Goal: Browse casually: Explore the website without a specific task or goal

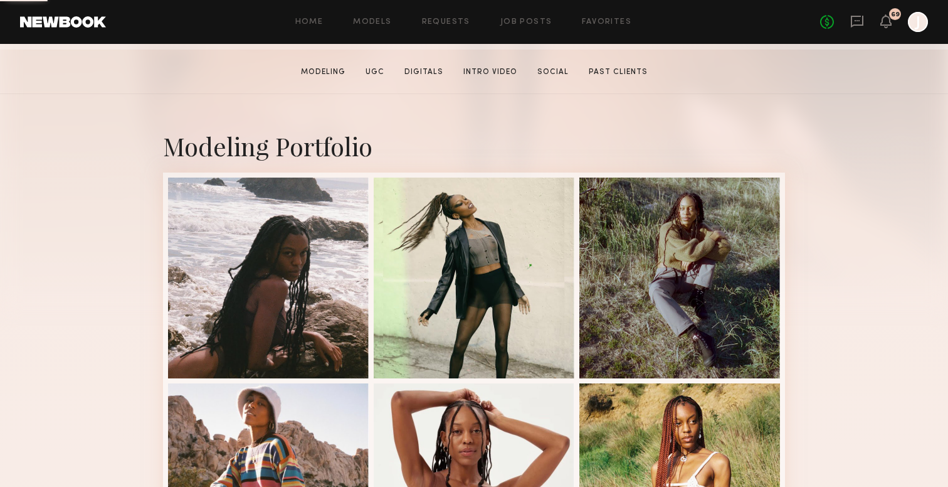
scroll to position [401, 0]
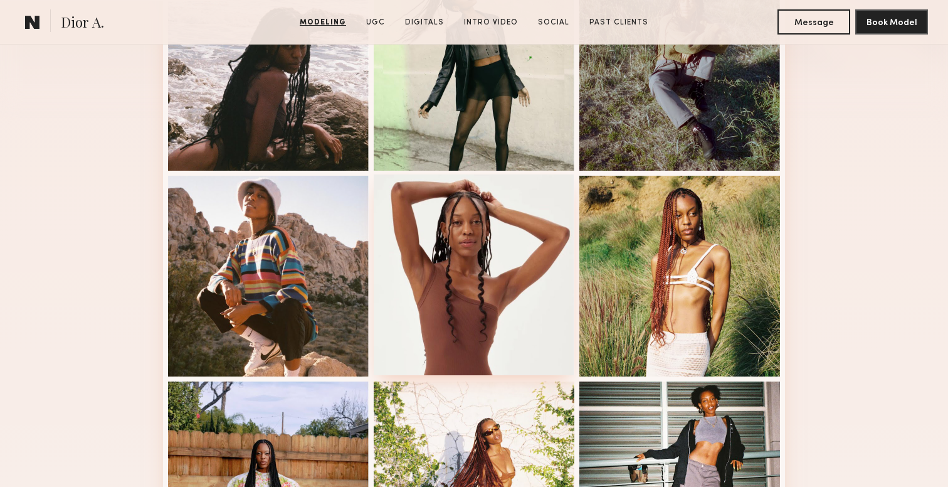
click at [480, 226] on div at bounding box center [474, 274] width 201 height 201
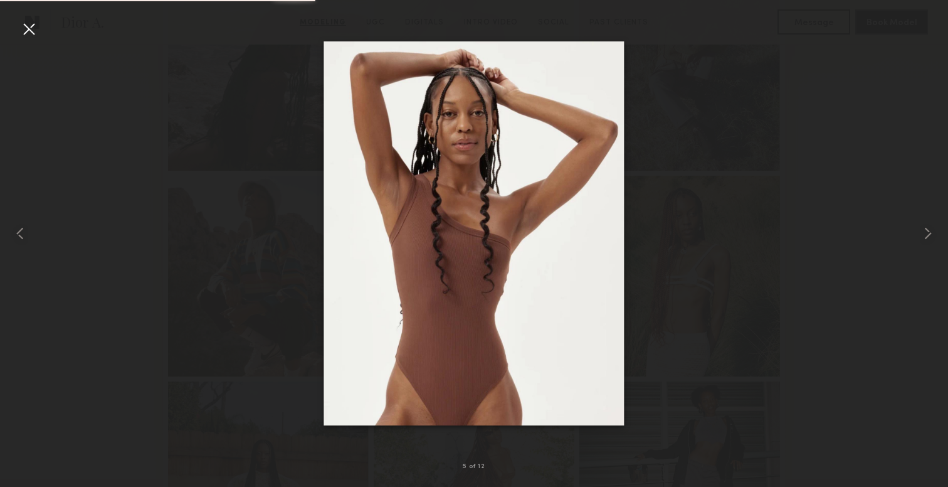
click at [671, 119] on div at bounding box center [474, 233] width 948 height 426
click at [699, 310] on div at bounding box center [474, 233] width 948 height 426
click at [870, 113] on div at bounding box center [474, 233] width 948 height 426
click at [918, 231] on common-icon at bounding box center [928, 233] width 20 height 20
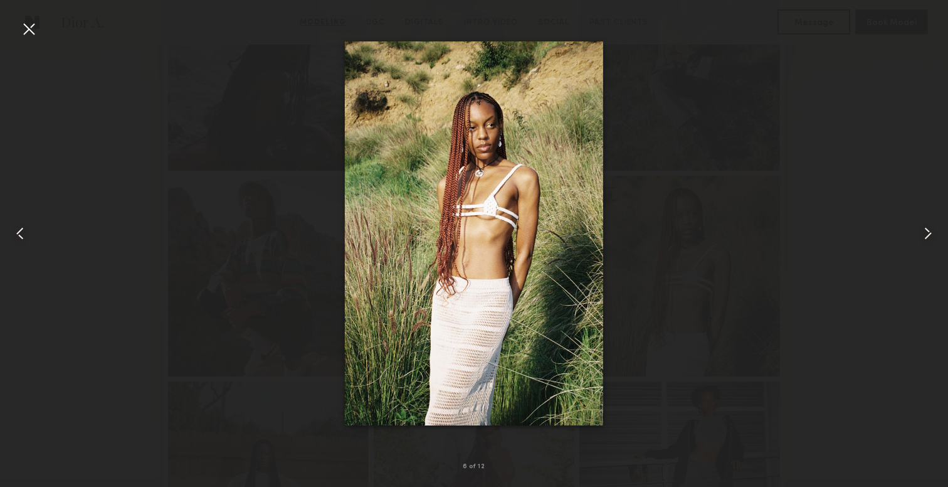
click at [918, 231] on common-icon at bounding box center [928, 233] width 20 height 20
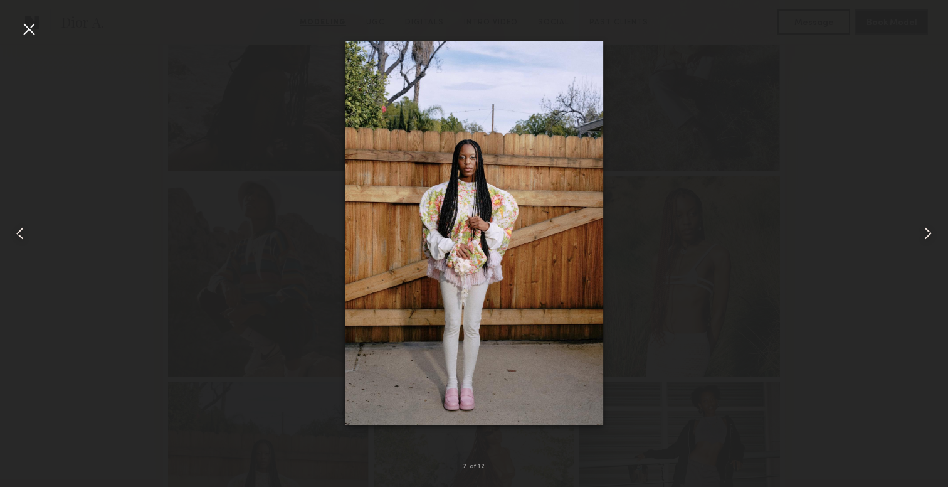
click at [918, 231] on common-icon at bounding box center [928, 233] width 20 height 20
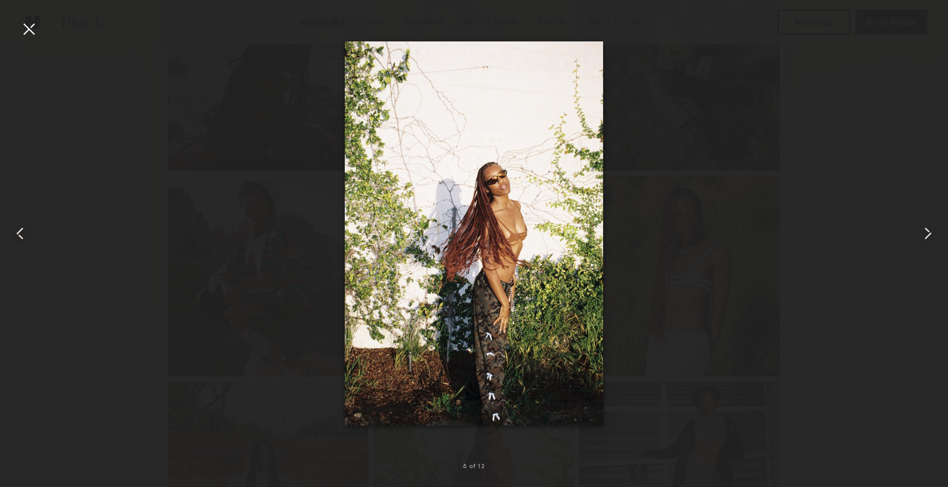
click at [918, 231] on common-icon at bounding box center [928, 233] width 20 height 20
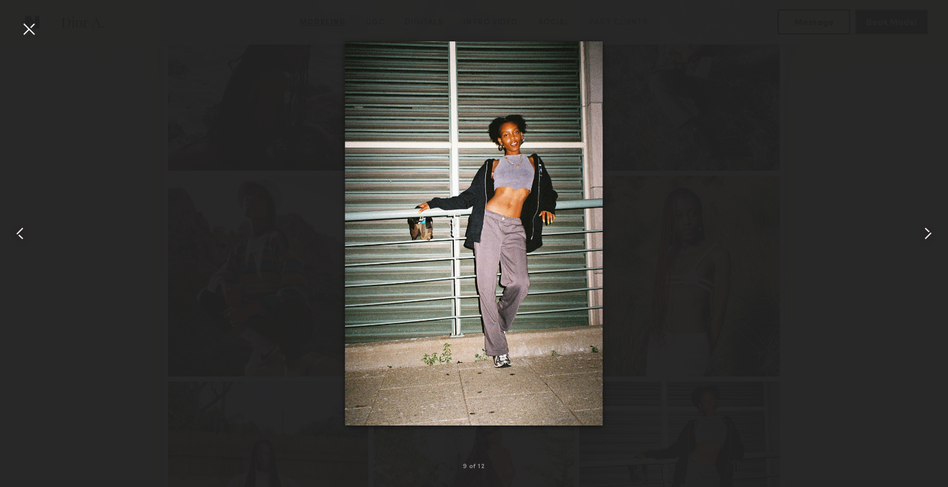
click at [918, 231] on common-icon at bounding box center [928, 233] width 20 height 20
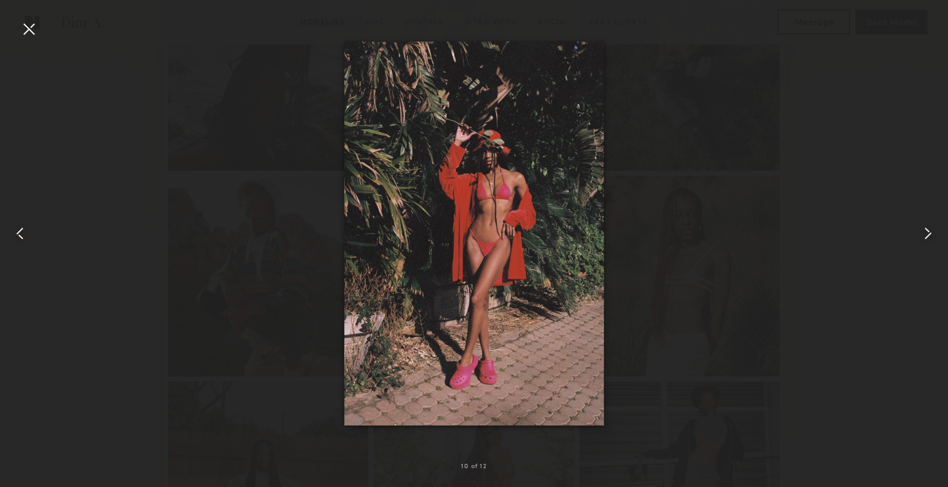
click at [918, 231] on common-icon at bounding box center [928, 233] width 20 height 20
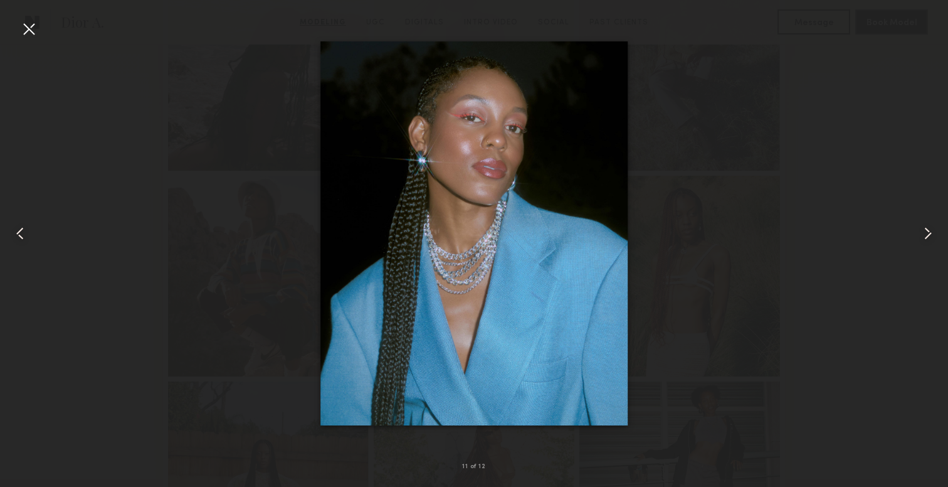
click at [766, 280] on div at bounding box center [474, 233] width 948 height 426
click at [23, 31] on div at bounding box center [29, 29] width 20 height 20
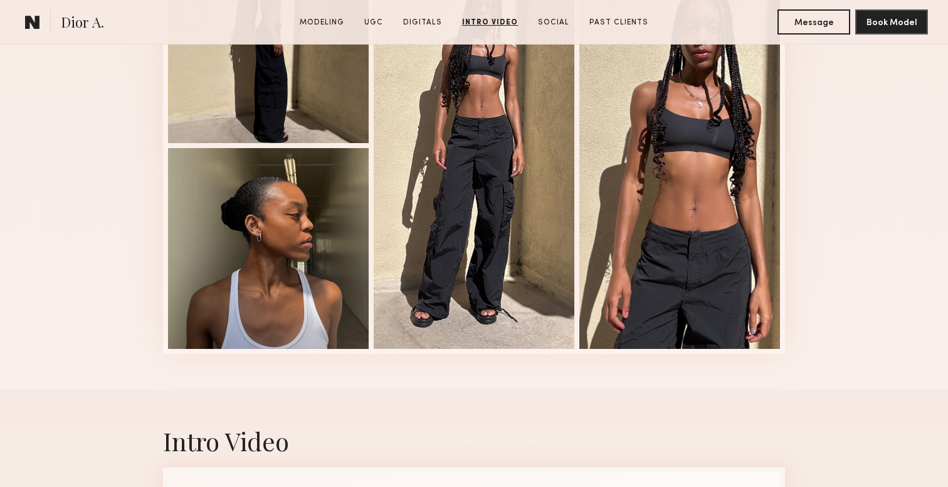
scroll to position [2836, 0]
